Goal: Check status: Check status

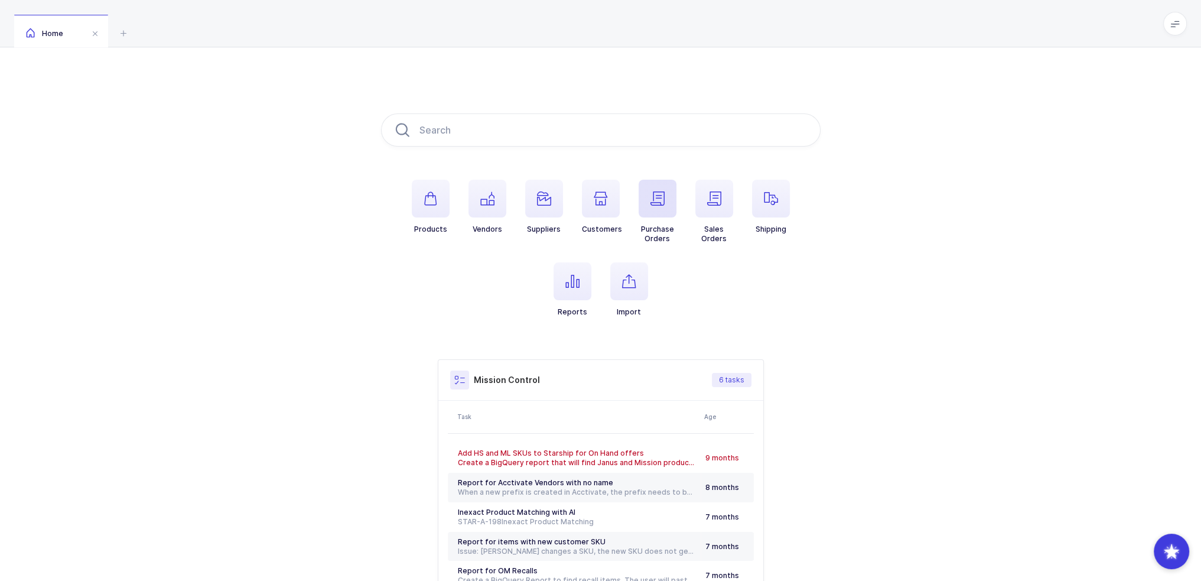
click at [652, 206] on span "button" at bounding box center [658, 199] width 38 height 38
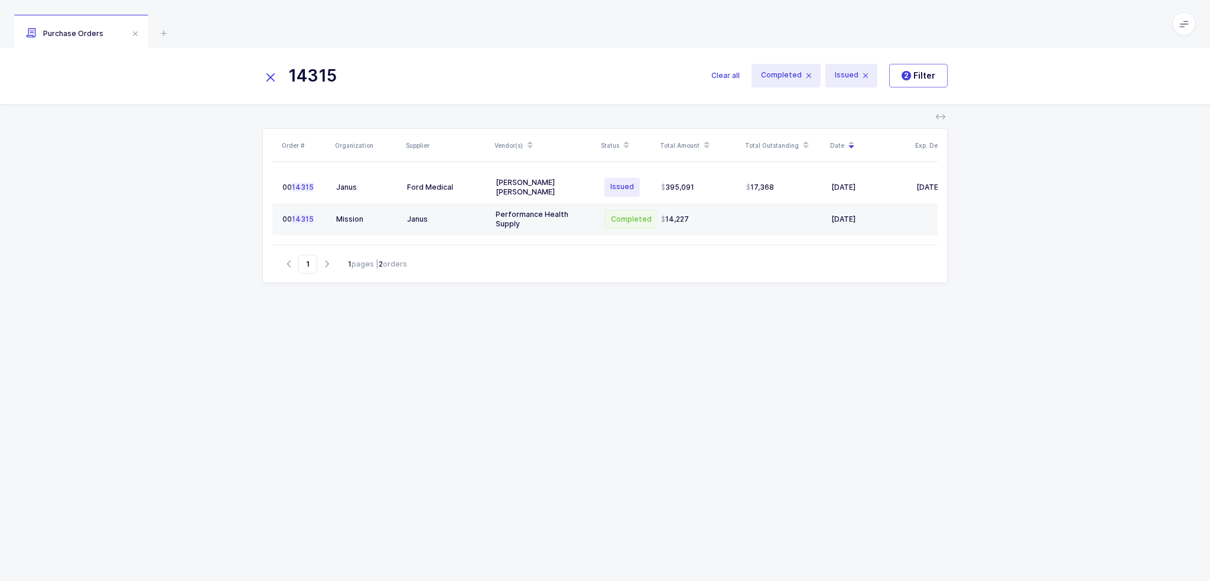
type input "14315"
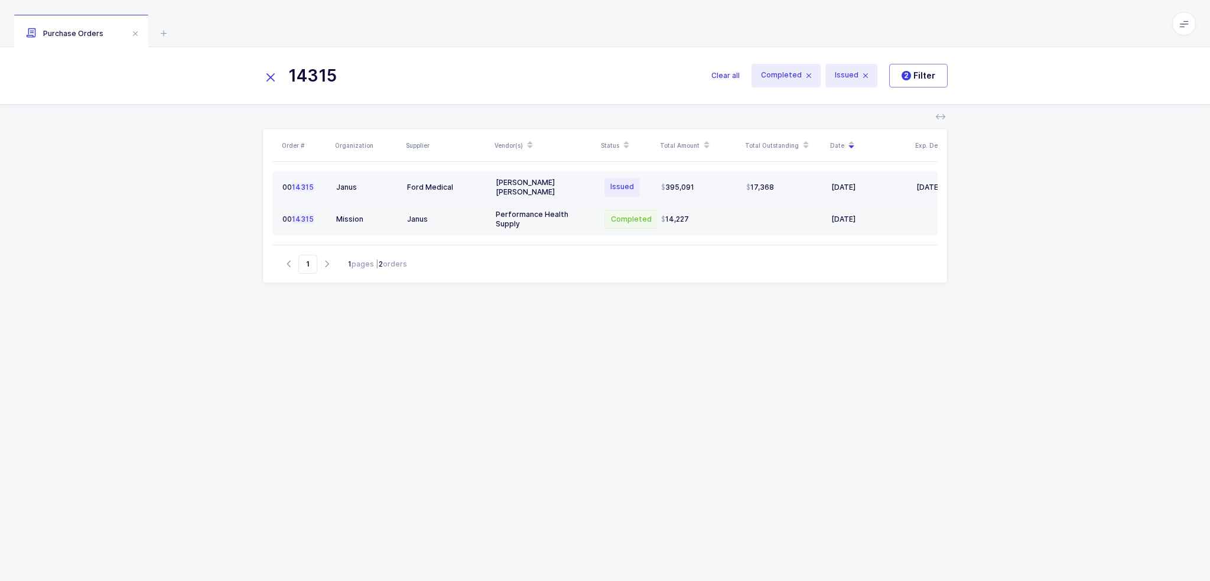
click at [333, 194] on td "Janus" at bounding box center [367, 187] width 71 height 32
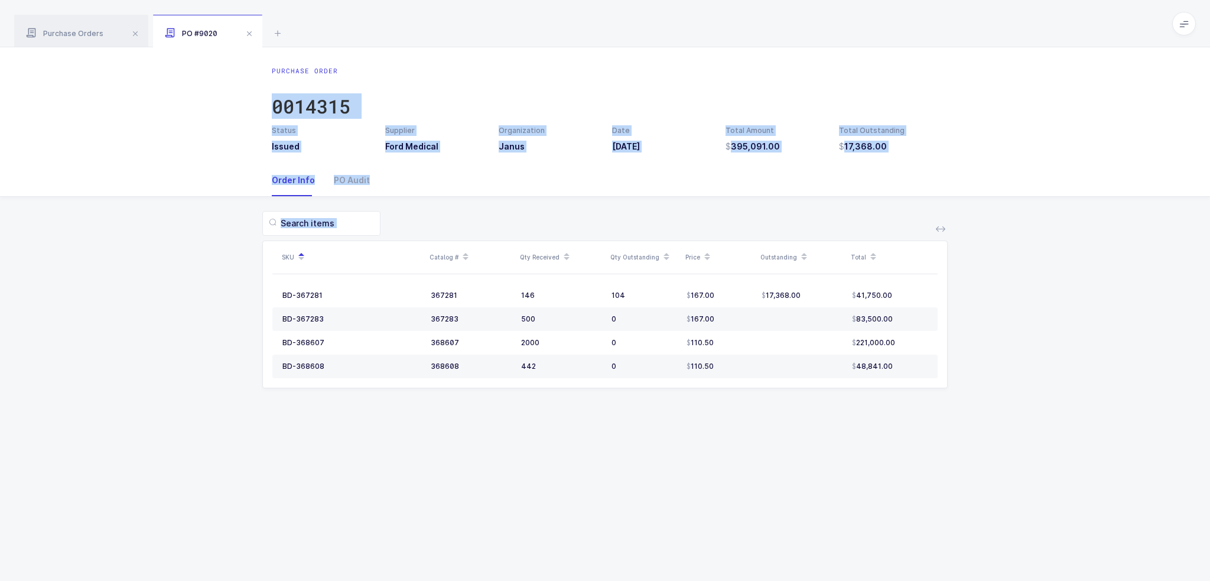
drag, startPoint x: 392, startPoint y: 77, endPoint x: 594, endPoint y: 420, distance: 398.4
click at [594, 420] on div "Purchase Order 0014315 Status Issued Supplier Ford Medical Organization Janus D…" at bounding box center [605, 314] width 1210 height 534
drag, startPoint x: 870, startPoint y: 441, endPoint x: 684, endPoint y: 88, distance: 398.9
click at [684, 88] on div "Purchase Order 0014315 Status Issued Supplier Ford Medical Organization Janus D…" at bounding box center [605, 314] width 1210 height 534
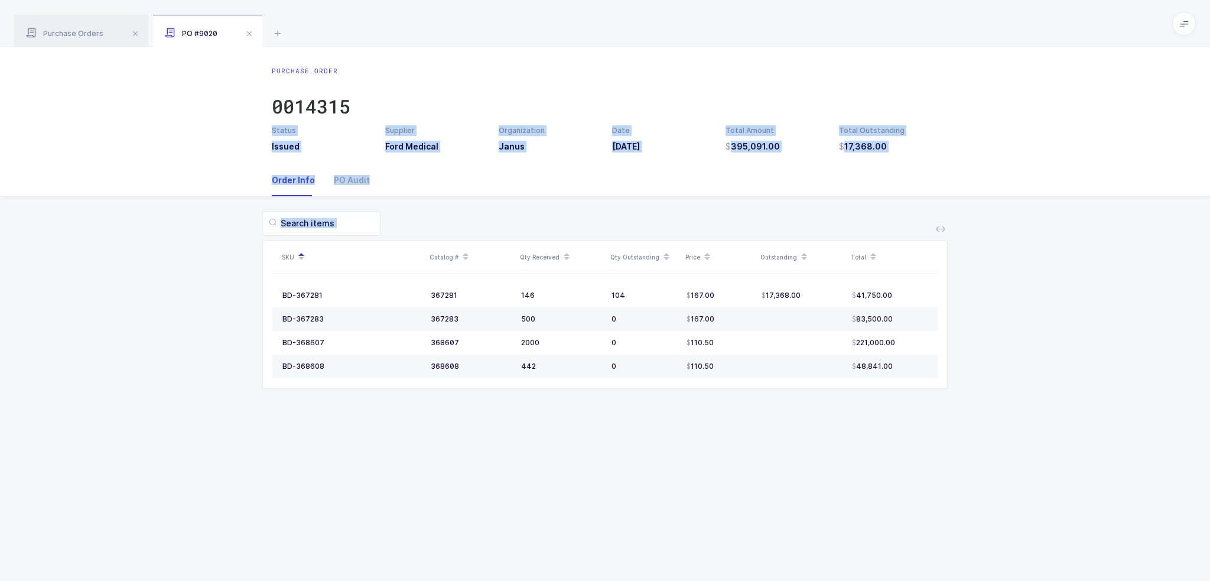
click at [684, 88] on div "Purchase Order 0014315" at bounding box center [605, 95] width 667 height 59
drag, startPoint x: 684, startPoint y: 87, endPoint x: 796, endPoint y: 396, distance: 328.8
click at [796, 396] on div "Purchase Order 0014315 Status Issued Supplier Ford Medical Organization Janus D…" at bounding box center [605, 314] width 1210 height 534
click at [796, 396] on div "SKU Catalog # Qty Received Qty Outstanding Price Outstanding Total BD-367281 36…" at bounding box center [604, 307] width 1191 height 220
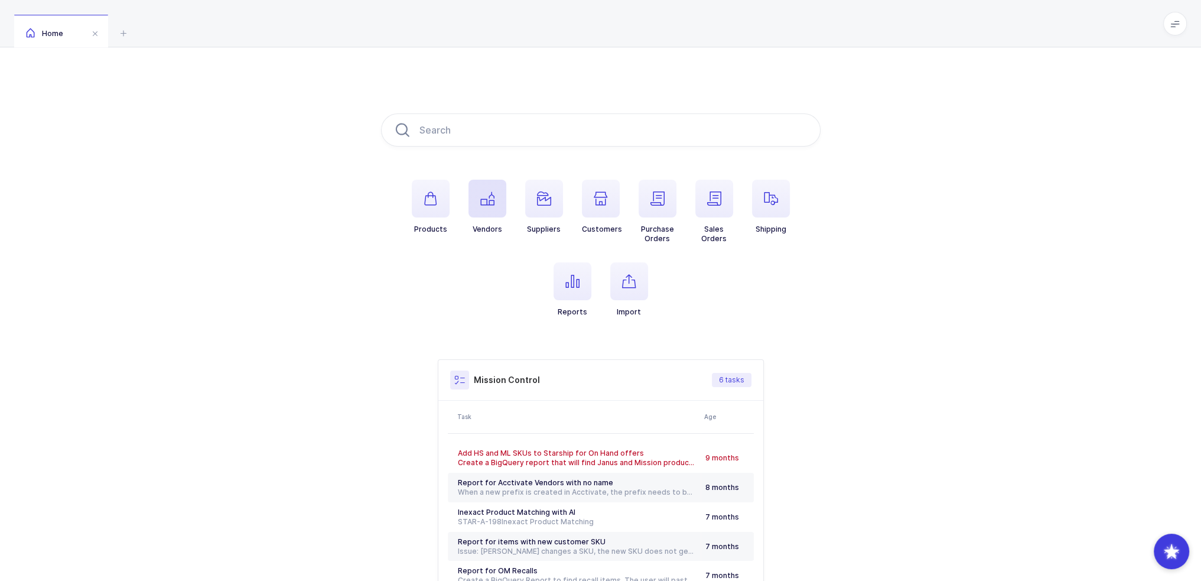
click at [492, 194] on icon "button" at bounding box center [487, 198] width 14 height 14
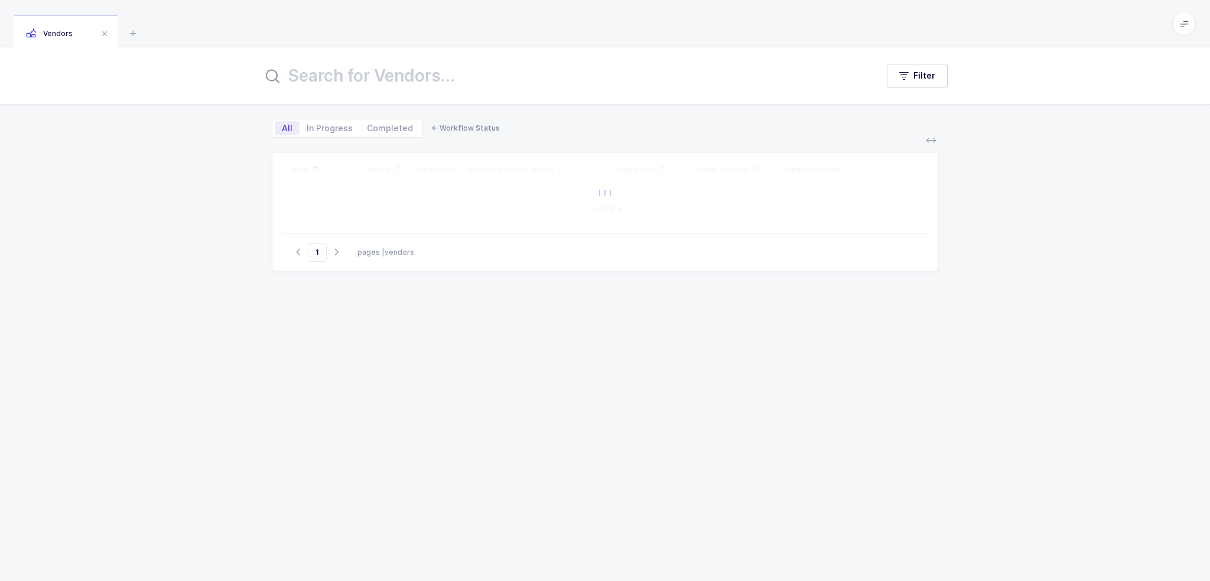
click at [472, 77] on input "text" at bounding box center [562, 75] width 601 height 28
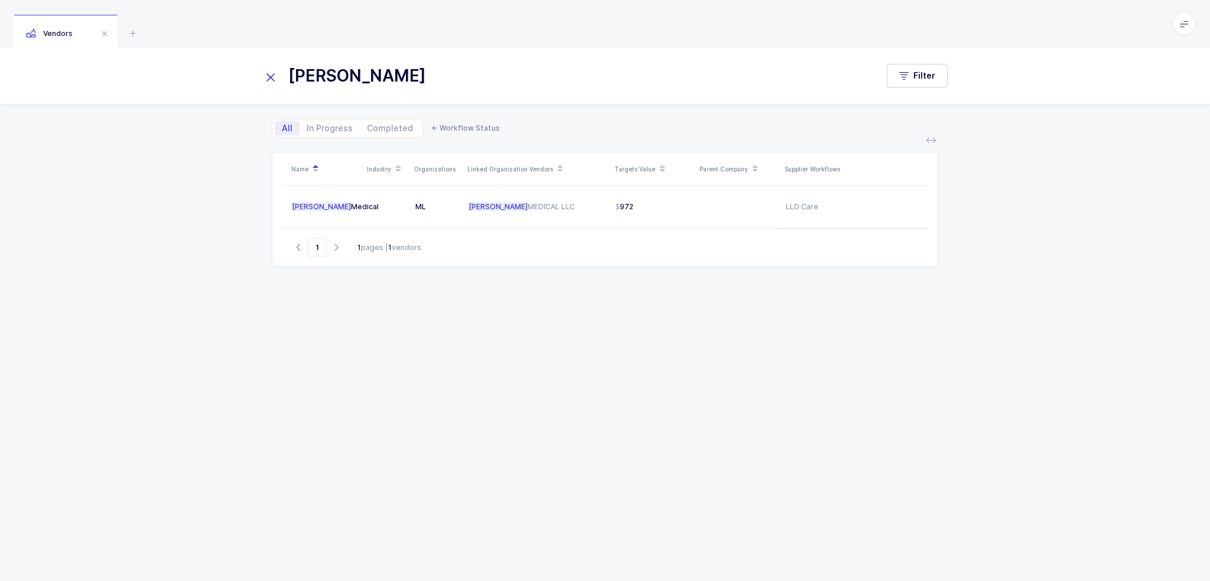
type input "vesco"
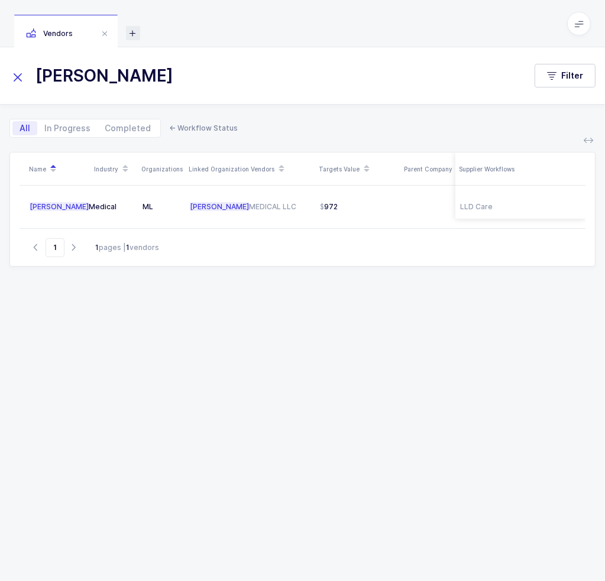
click at [131, 35] on icon at bounding box center [133, 33] width 14 height 14
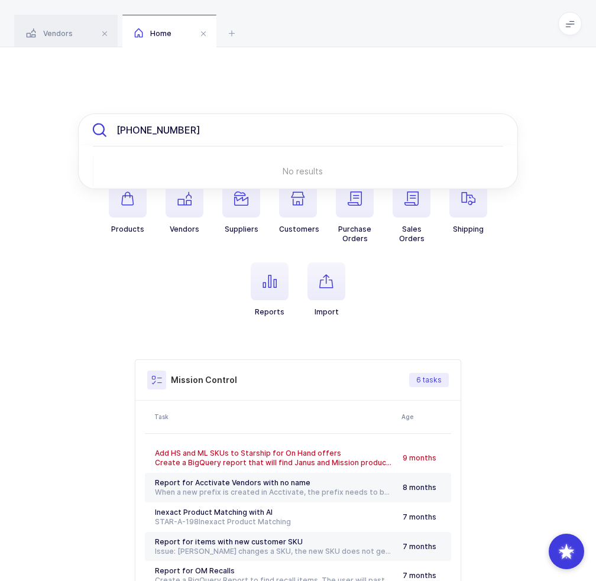
click at [212, 125] on input "08627-0010-47" at bounding box center [298, 129] width 440 height 33
click at [203, 132] on input "08627-0010-47" at bounding box center [298, 129] width 440 height 33
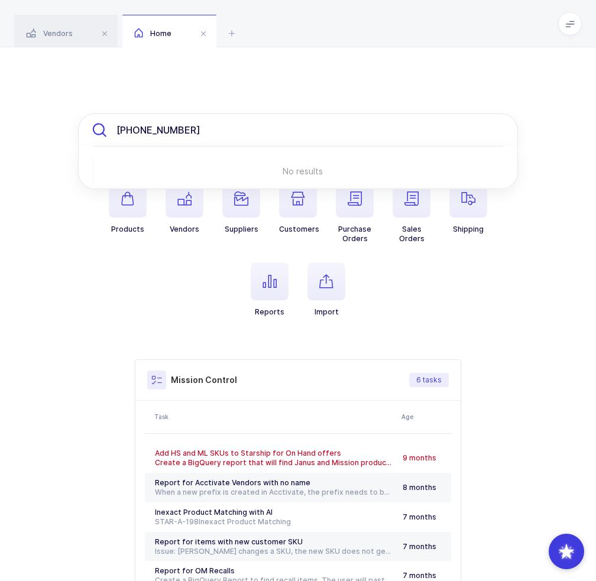
paste input "NDC"
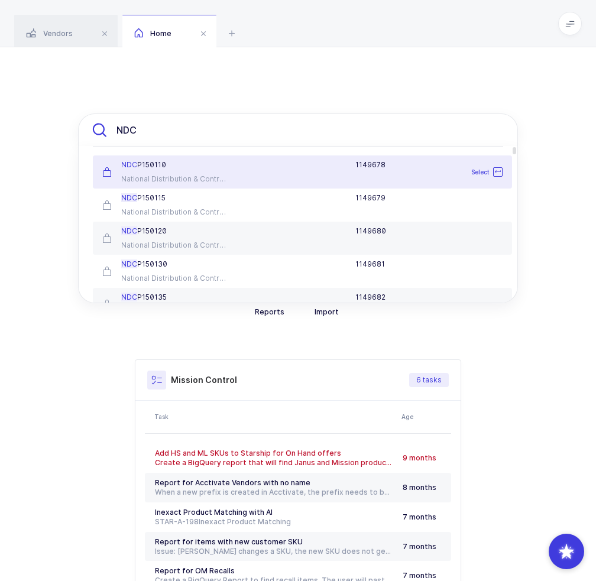
click at [149, 139] on input "NDC" at bounding box center [298, 129] width 440 height 33
click at [125, 132] on input "NDC" at bounding box center [298, 129] width 440 height 33
paste input "08627-0010-47"
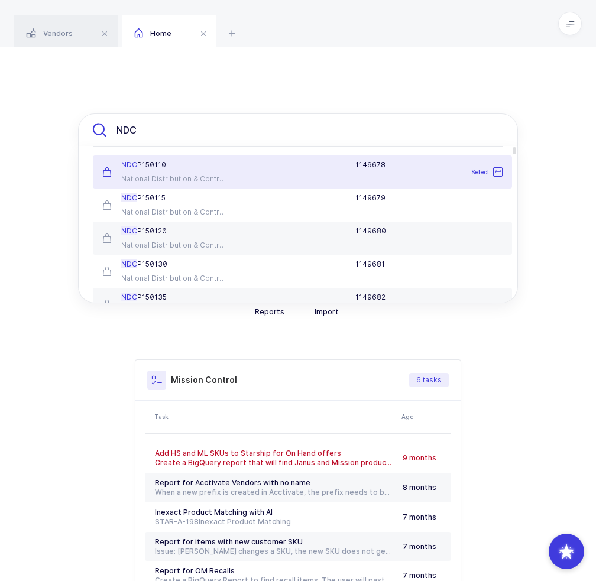
type input "08627-0010-47"
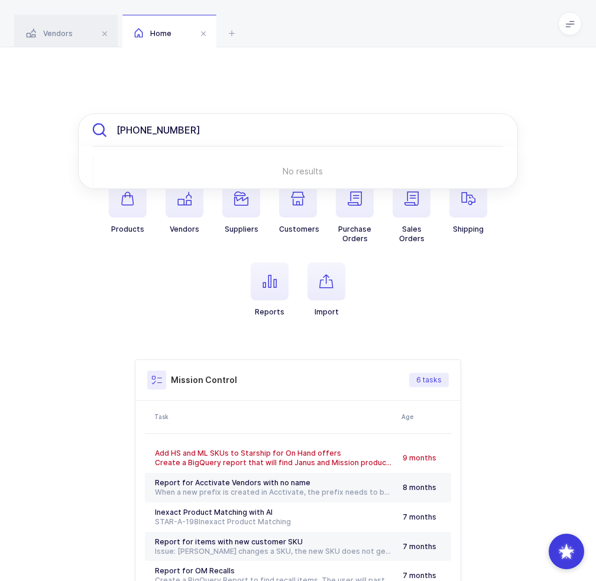
drag, startPoint x: 221, startPoint y: 130, endPoint x: 87, endPoint y: 128, distance: 133.6
click at [87, 128] on input "08627-0010-47" at bounding box center [298, 129] width 440 height 33
click at [129, 132] on input "text" at bounding box center [298, 129] width 440 height 33
click at [95, 321] on ul "Products Vendors Suppliers Customers Purchase Orders Sales Orders Shipping Repo…" at bounding box center [298, 258] width 440 height 156
